Goal: Information Seeking & Learning: Find contact information

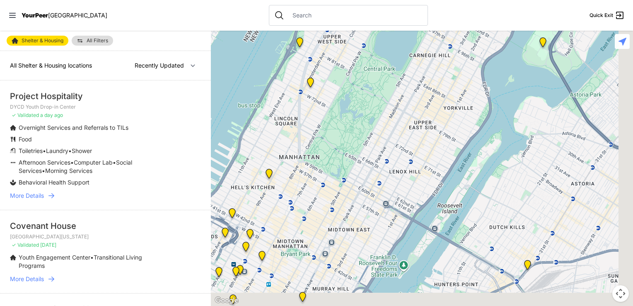
drag, startPoint x: 476, startPoint y: 245, endPoint x: 428, endPoint y: 99, distance: 153.2
click at [428, 99] on div at bounding box center [422, 168] width 422 height 275
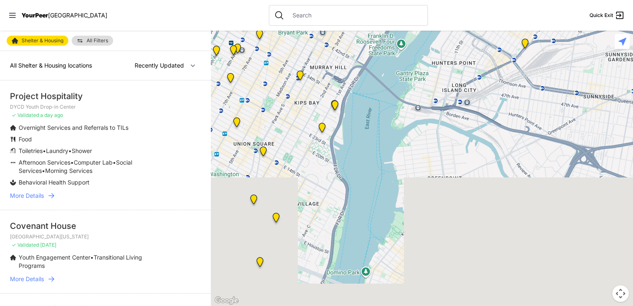
drag, startPoint x: 414, startPoint y: 228, endPoint x: 412, endPoint y: 4, distance: 223.8
click at [412, 4] on div "Close panel YourPeer [GEOGRAPHIC_DATA] Quick Exit Single Adult Families Soup Ki…" at bounding box center [316, 153] width 633 height 306
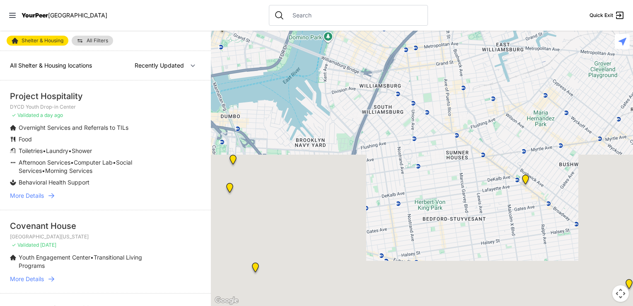
drag, startPoint x: 462, startPoint y: 206, endPoint x: 423, endPoint y: -31, distance: 240.3
click at [423, 0] on html "View map Close panel YourPeer [GEOGRAPHIC_DATA] Quick Exit Single Adult Familie…" at bounding box center [316, 153] width 633 height 306
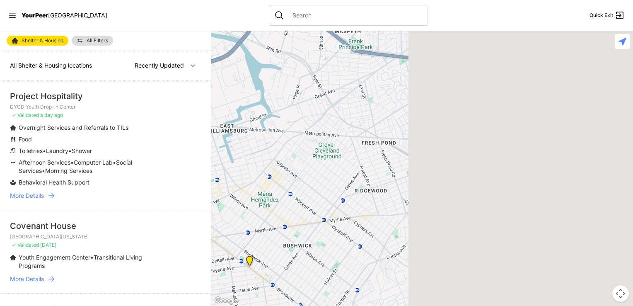
drag, startPoint x: 536, startPoint y: 163, endPoint x: 245, endPoint y: 250, distance: 303.2
click at [245, 250] on div at bounding box center [422, 168] width 422 height 275
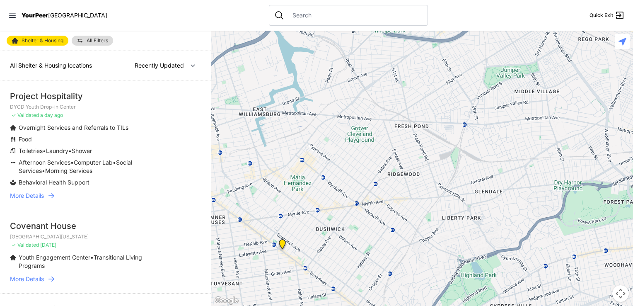
drag, startPoint x: 459, startPoint y: 192, endPoint x: 570, endPoint y: 153, distance: 117.9
click at [570, 153] on div at bounding box center [422, 168] width 422 height 275
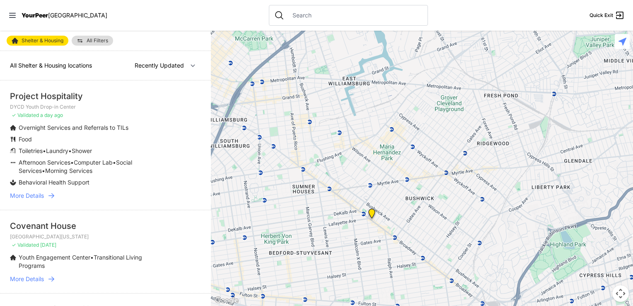
drag, startPoint x: 254, startPoint y: 183, endPoint x: 484, endPoint y: 36, distance: 272.9
click at [484, 36] on div at bounding box center [422, 168] width 422 height 275
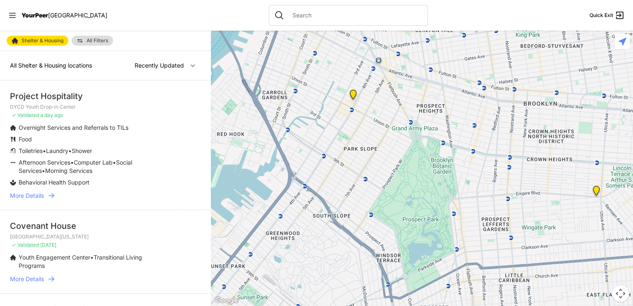
drag, startPoint x: 463, startPoint y: 201, endPoint x: 371, endPoint y: 210, distance: 92.8
click at [371, 210] on div at bounding box center [422, 168] width 422 height 275
click at [353, 93] on img at bounding box center [354, 96] width 17 height 20
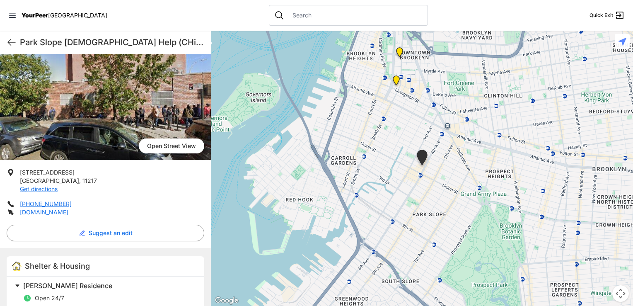
scroll to position [46, 0]
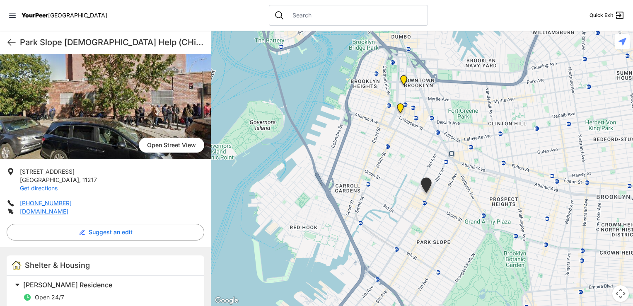
drag, startPoint x: 212, startPoint y: 136, endPoint x: 217, endPoint y: 169, distance: 33.1
click at [217, 169] on div at bounding box center [422, 168] width 422 height 275
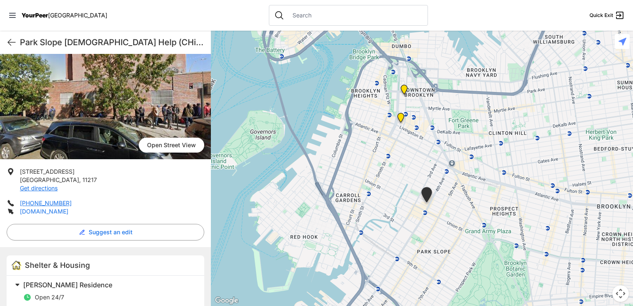
click at [55, 211] on link "[DOMAIN_NAME]" at bounding box center [44, 211] width 48 height 7
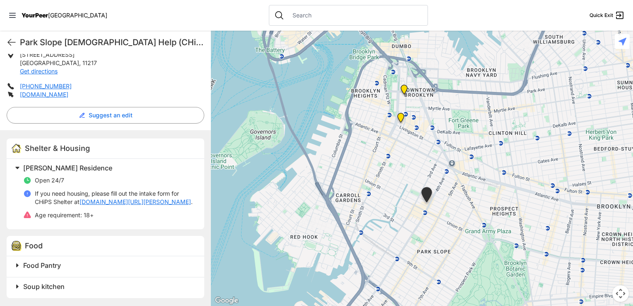
scroll to position [0, 0]
